Goal: Use online tool/utility: Utilize a website feature to perform a specific function

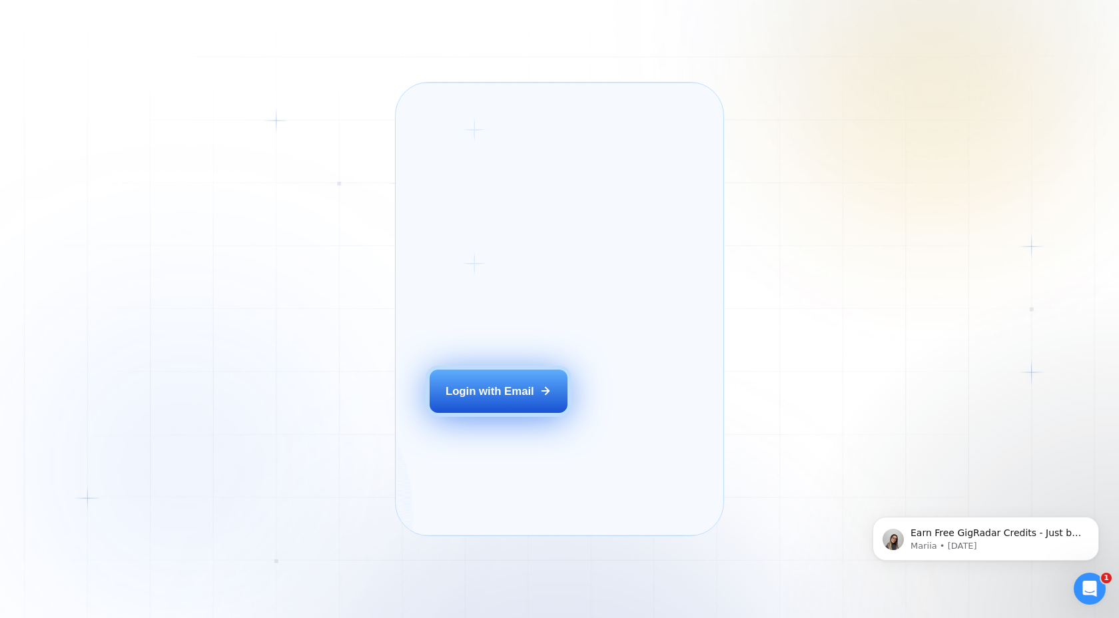
click at [478, 399] on div "Login with Email" at bounding box center [490, 391] width 89 height 15
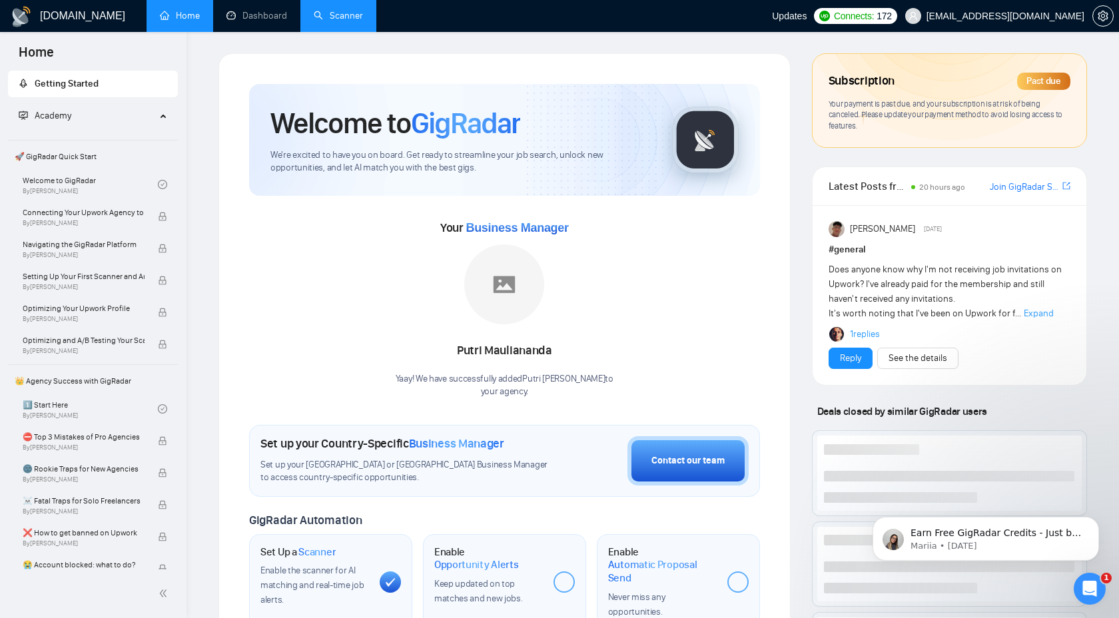
click at [350, 21] on link "Scanner" at bounding box center [338, 15] width 49 height 11
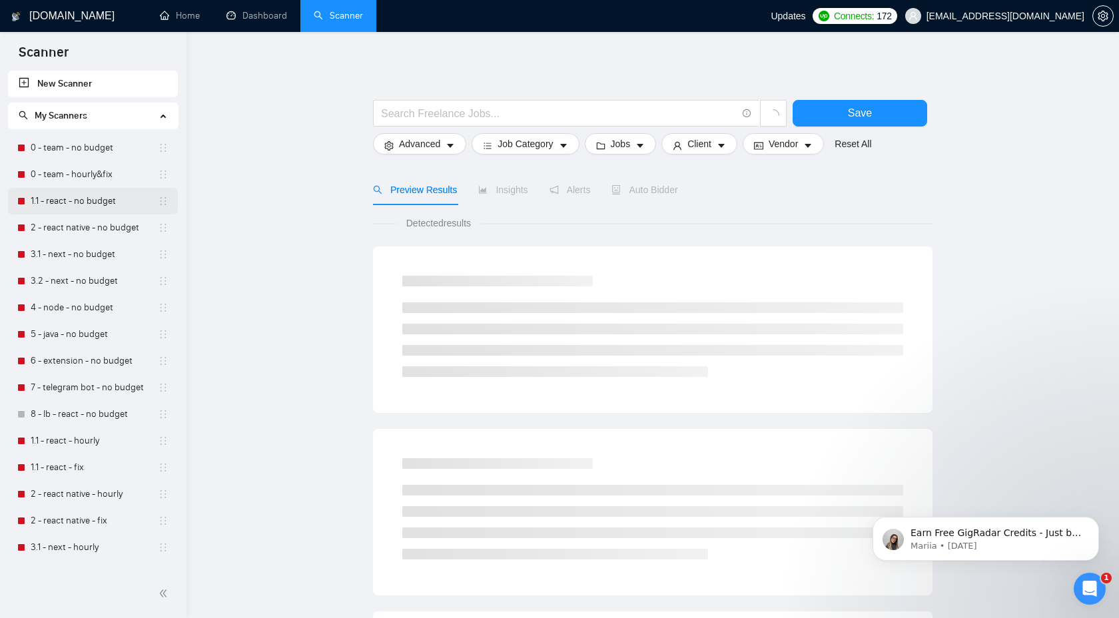
click at [99, 205] on link "1.1 - react - no budget" at bounding box center [94, 201] width 127 height 27
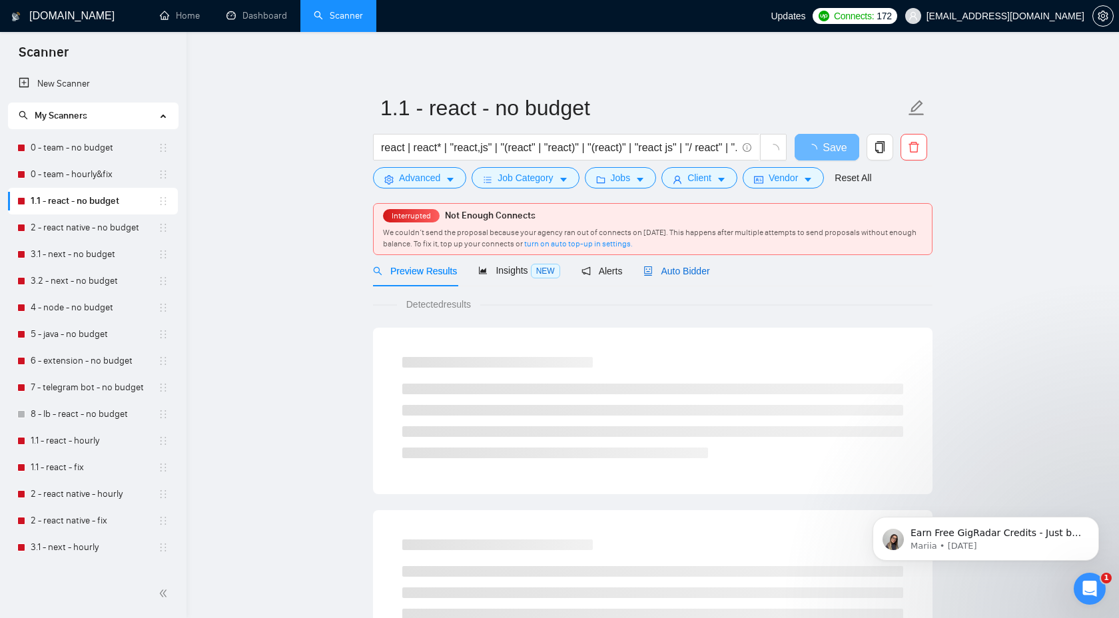
click at [695, 274] on span "Auto Bidder" at bounding box center [677, 271] width 66 height 11
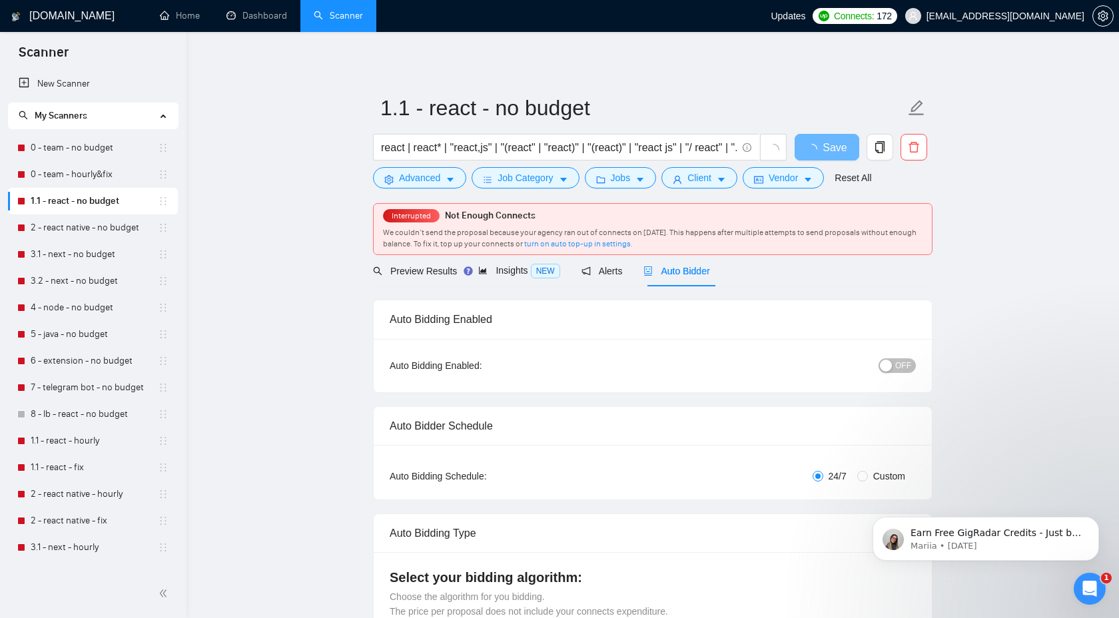
checkbox input "true"
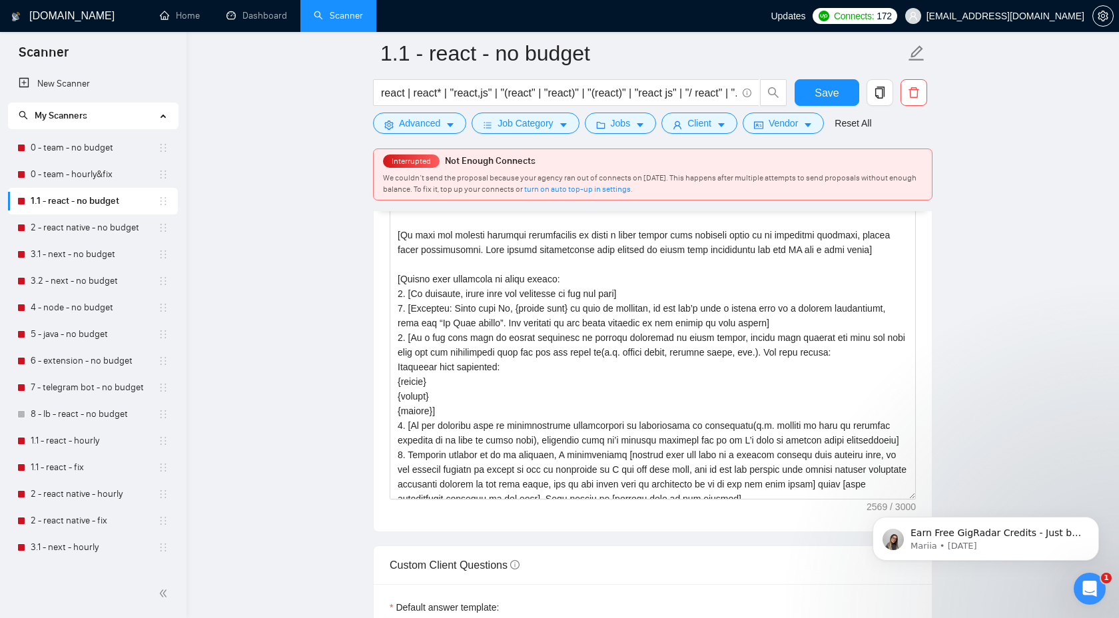
scroll to position [241, 0]
